Goal: Task Accomplishment & Management: Use online tool/utility

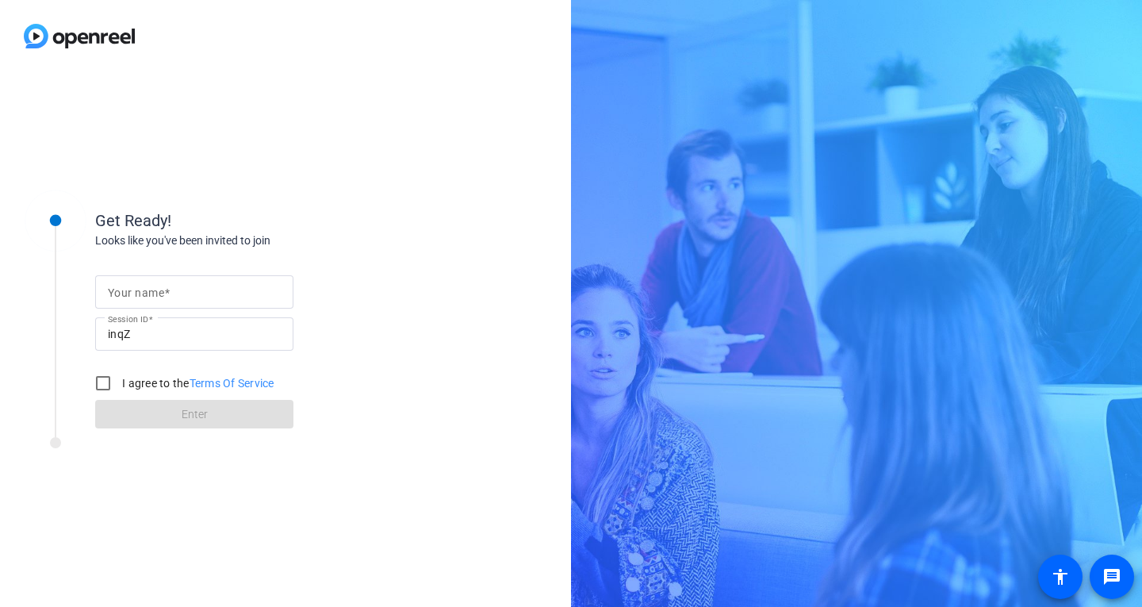
click at [184, 295] on input "Your name" at bounding box center [194, 291] width 173 height 19
type input "[PERSON_NAME]"
click at [116, 386] on input "I agree to the Terms Of Service" at bounding box center [103, 383] width 32 height 32
checkbox input "true"
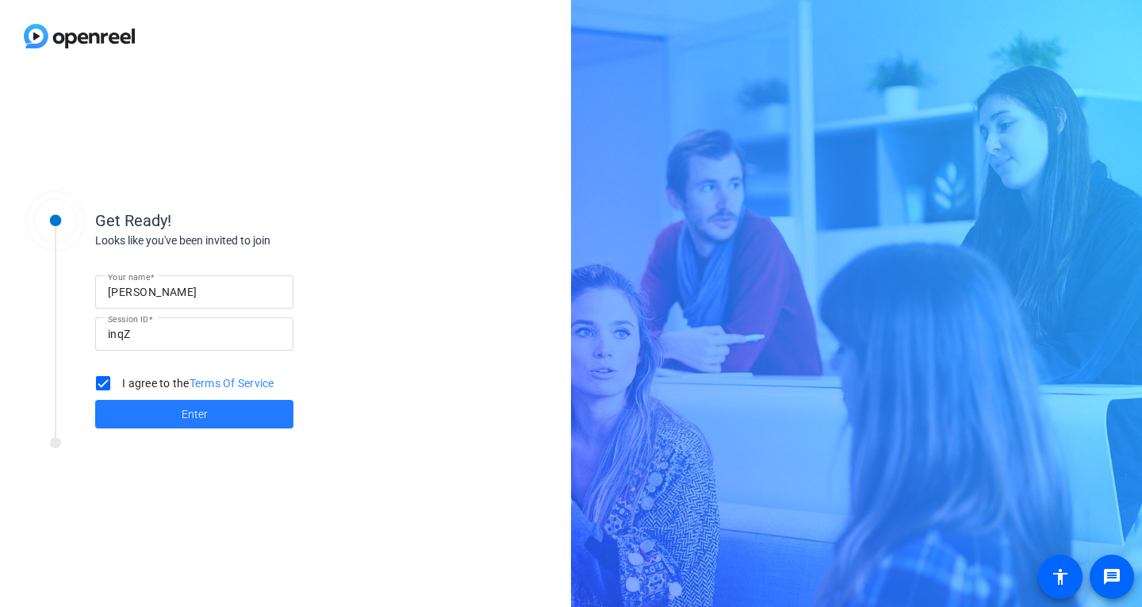
click at [130, 412] on span at bounding box center [194, 414] width 198 height 38
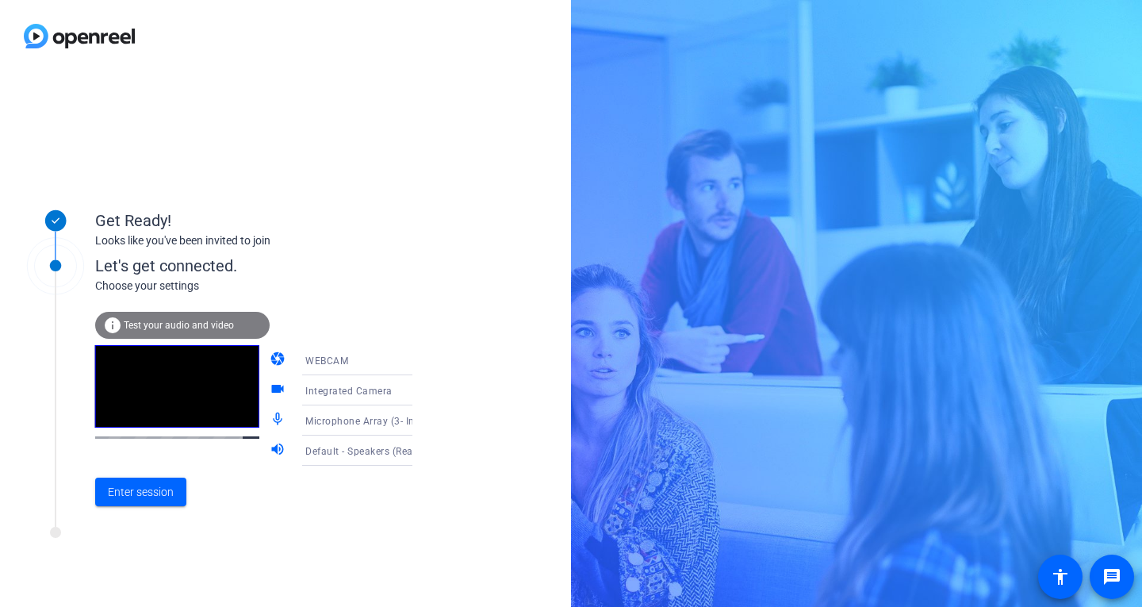
click at [419, 355] on icon at bounding box center [428, 360] width 19 height 19
click at [342, 419] on mat-option "DESKTOP" at bounding box center [345, 423] width 136 height 32
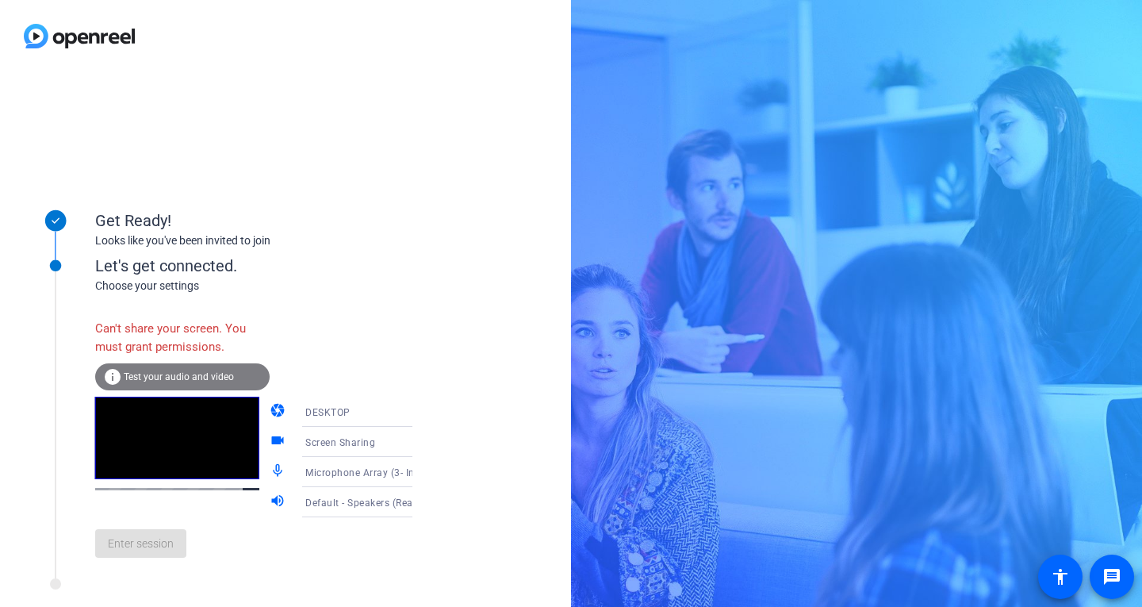
click at [419, 421] on icon at bounding box center [428, 411] width 19 height 19
click at [352, 447] on mat-option "WEBCAM" at bounding box center [345, 443] width 136 height 32
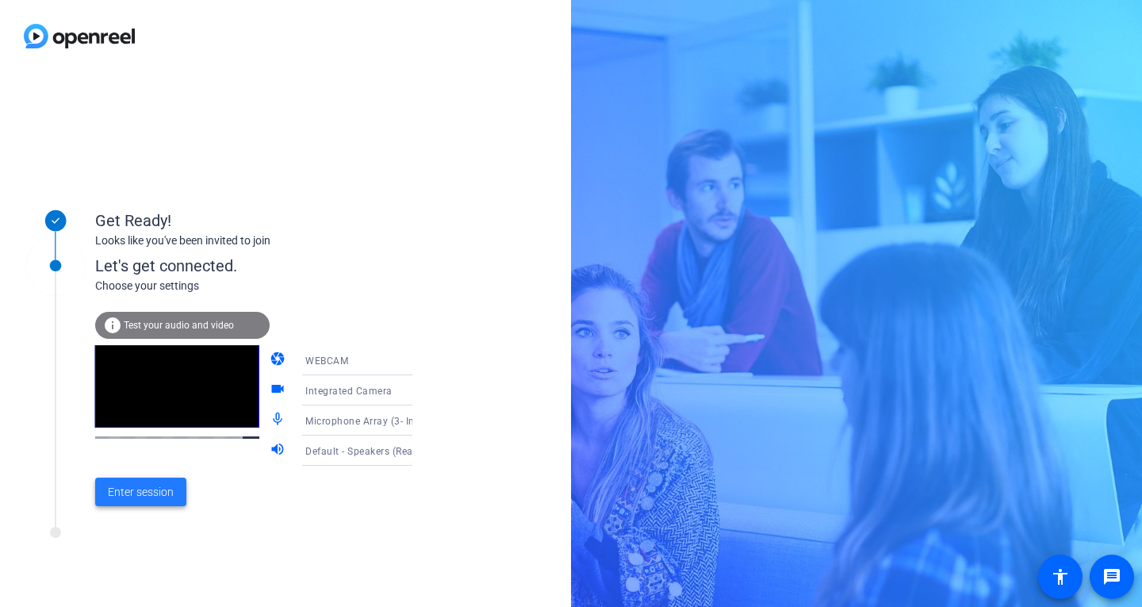
click at [154, 499] on span "Enter session" at bounding box center [141, 492] width 66 height 17
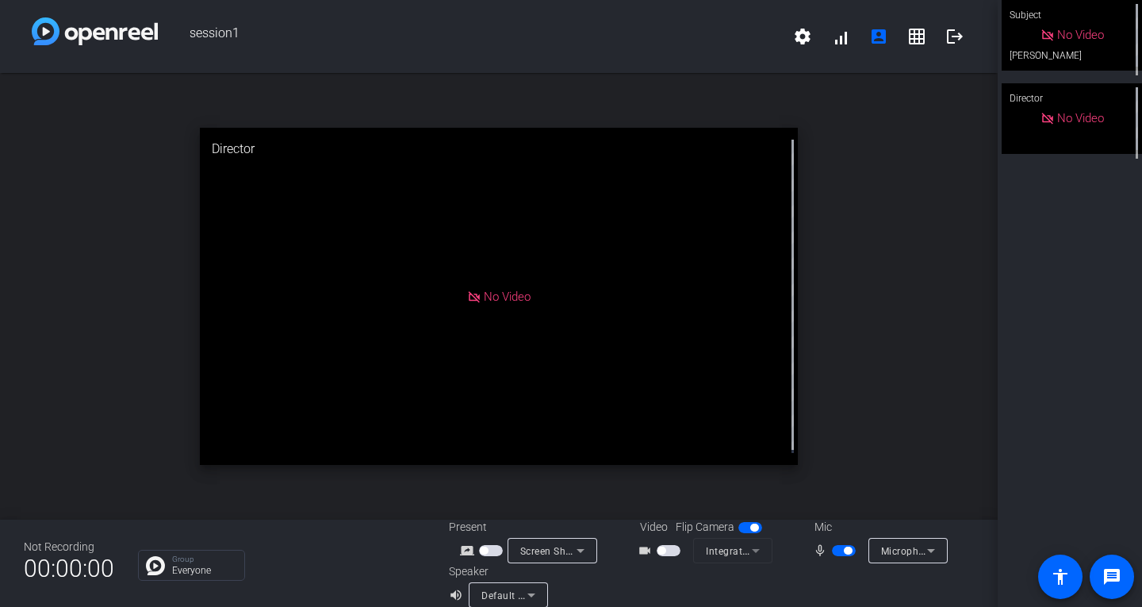
click at [836, 555] on span "button" at bounding box center [844, 550] width 24 height 11
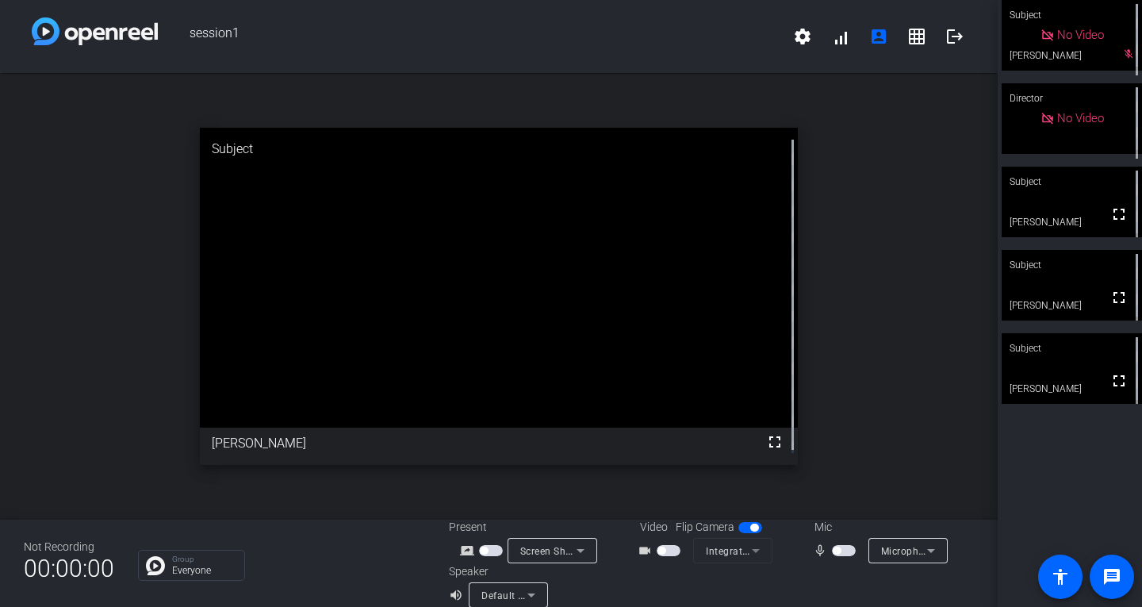
click at [839, 555] on span "button" at bounding box center [844, 550] width 24 height 11
click at [836, 553] on span "button" at bounding box center [844, 550] width 24 height 11
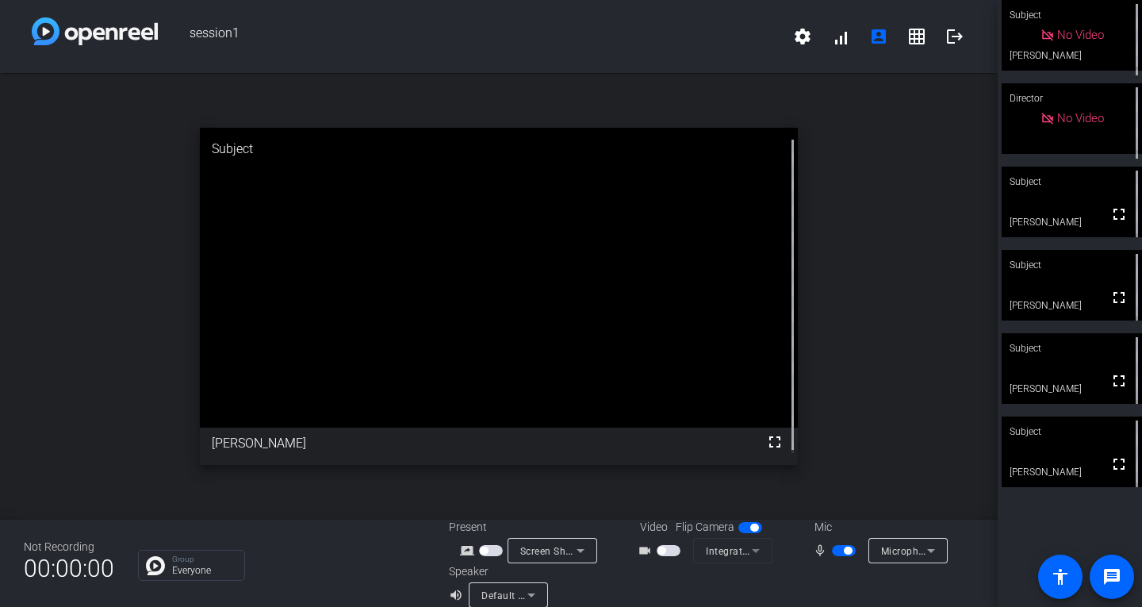
click at [837, 552] on span "button" at bounding box center [844, 550] width 24 height 11
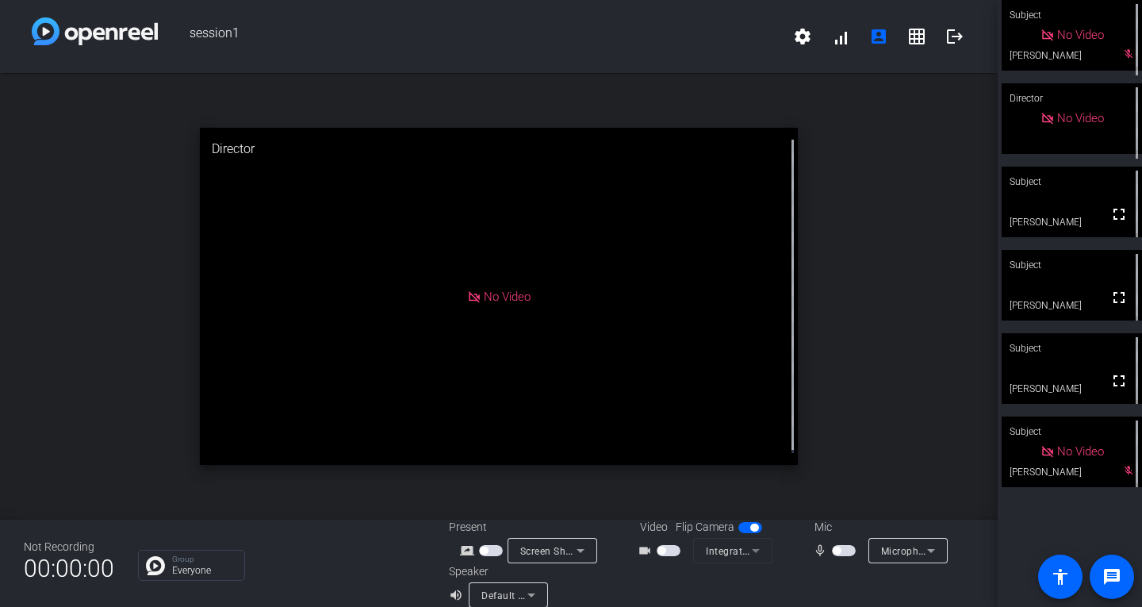
drag, startPoint x: 843, startPoint y: 553, endPoint x: 837, endPoint y: 421, distance: 131.8
click at [834, 421] on div "session1 settings signal_cellular_alt account_box grid_on logout open_in_new Di…" at bounding box center [499, 303] width 998 height 607
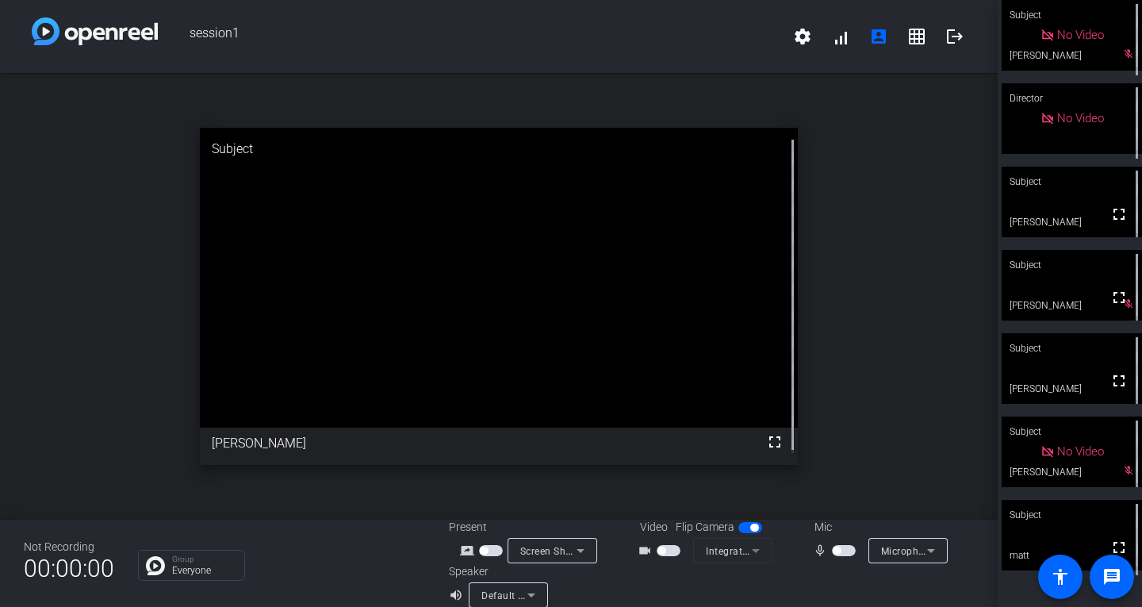
click at [840, 551] on span "button" at bounding box center [844, 550] width 24 height 11
click at [844, 551] on span "button" at bounding box center [848, 551] width 8 height 8
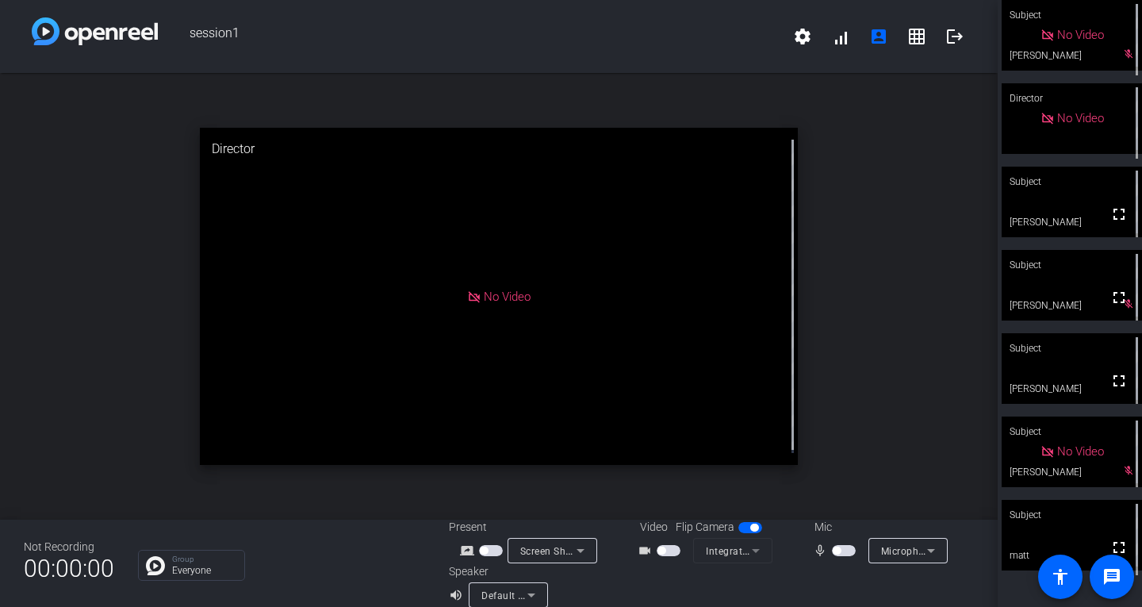
drag, startPoint x: 840, startPoint y: 551, endPoint x: 829, endPoint y: 398, distance: 153.5
click at [829, 398] on div "session1 settings signal_cellular_alt account_box grid_on logout open_in_new Di…" at bounding box center [499, 303] width 998 height 607
click at [840, 551] on span "button" at bounding box center [844, 550] width 24 height 11
click at [844, 551] on span "button" at bounding box center [848, 551] width 8 height 8
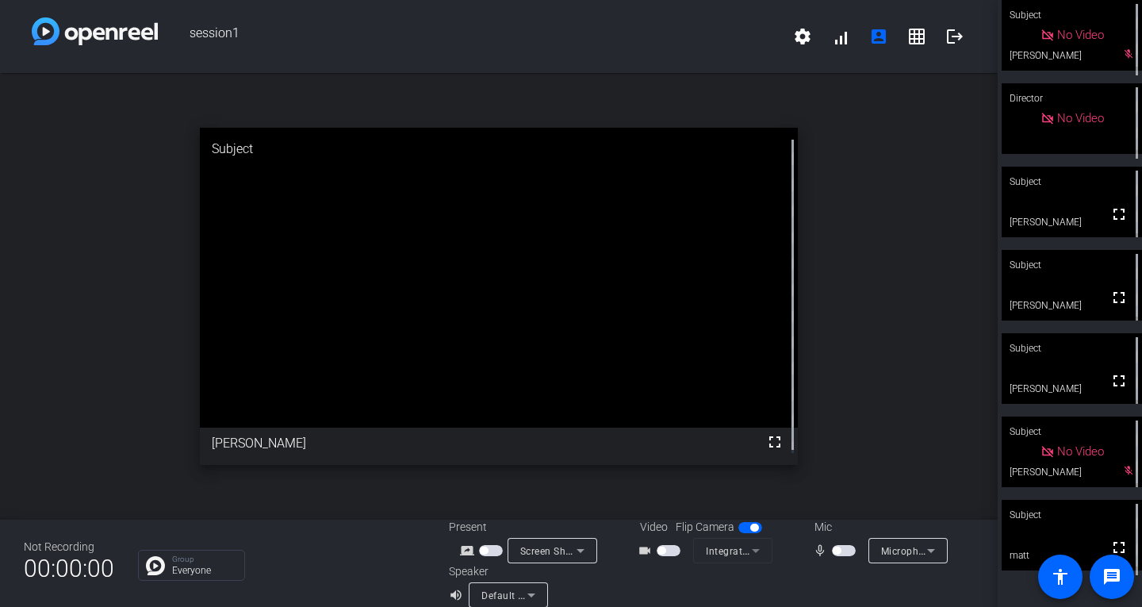
click at [841, 551] on span "button" at bounding box center [844, 550] width 24 height 11
click at [844, 551] on span "button" at bounding box center [848, 551] width 8 height 8
click at [839, 552] on span "button" at bounding box center [844, 550] width 24 height 11
click at [844, 551] on span "button" at bounding box center [848, 551] width 8 height 8
click at [839, 551] on span "button" at bounding box center [844, 550] width 24 height 11
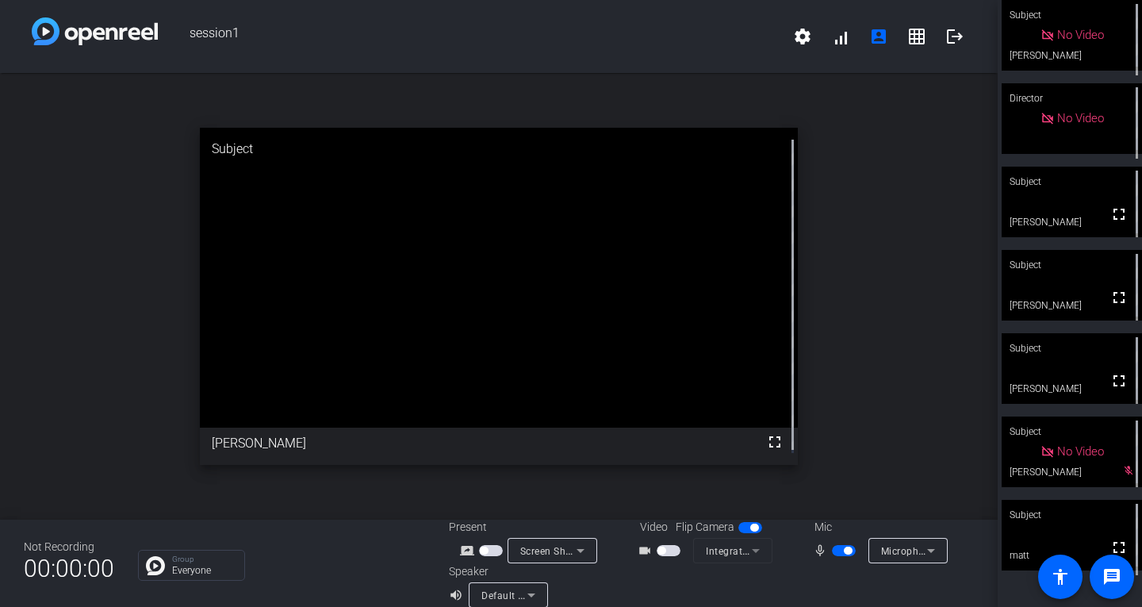
click at [844, 551] on span "button" at bounding box center [848, 551] width 8 height 8
click at [841, 552] on span "button" at bounding box center [844, 550] width 24 height 11
click at [834, 551] on span "button" at bounding box center [844, 550] width 24 height 11
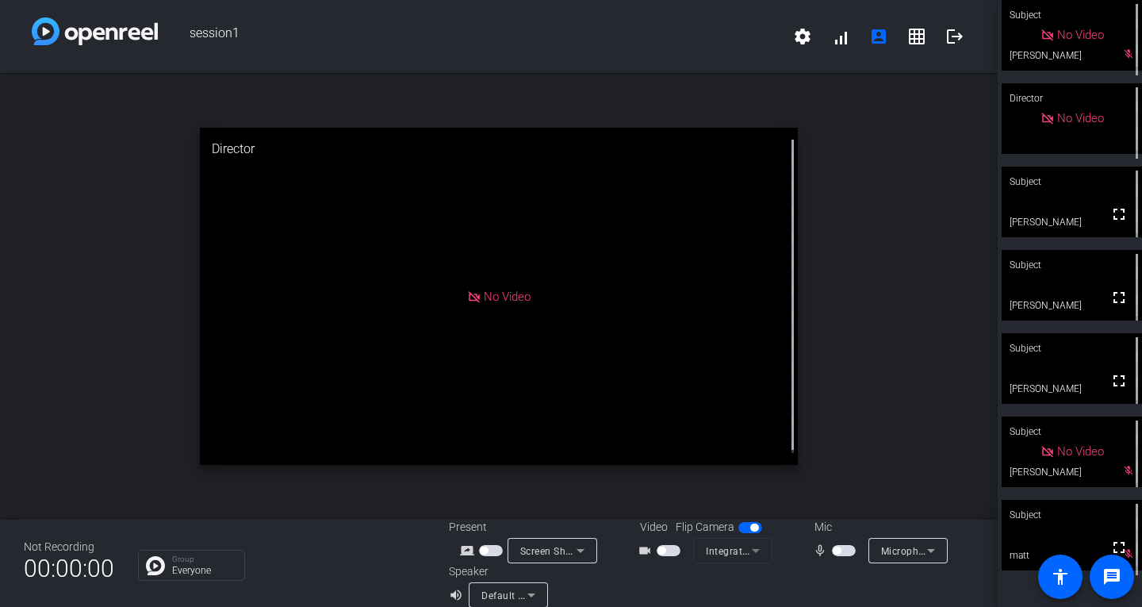
drag, startPoint x: 839, startPoint y: 552, endPoint x: 871, endPoint y: 436, distance: 120.9
click at [871, 436] on div "session1 settings signal_cellular_alt account_box grid_on logout open_in_new Di…" at bounding box center [499, 303] width 998 height 607
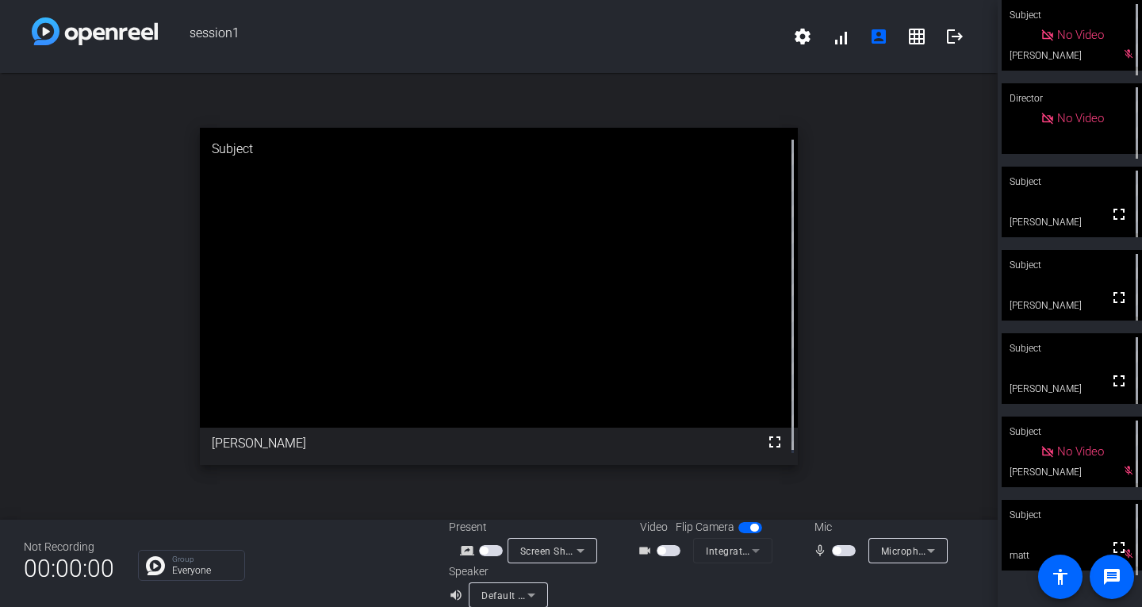
click at [835, 550] on button "button" at bounding box center [844, 550] width 24 height 11
